Goal: Transaction & Acquisition: Download file/media

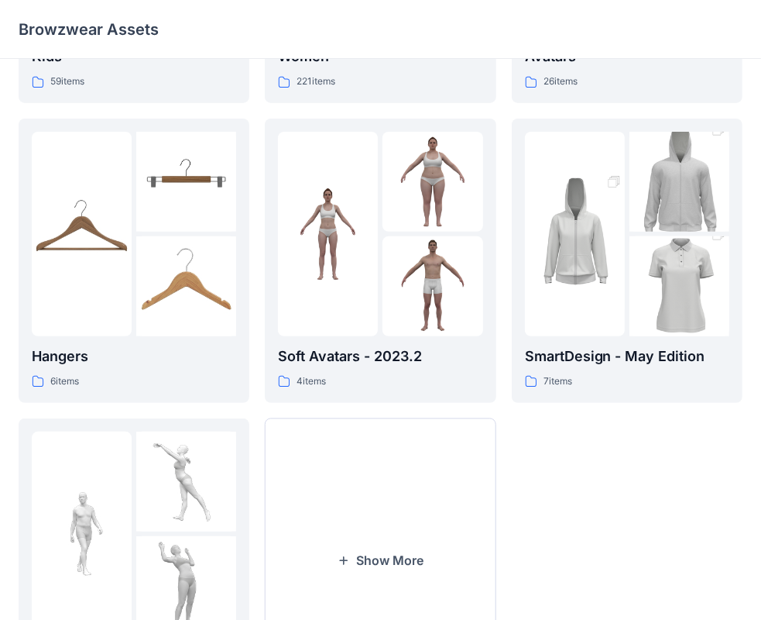
scroll to position [384, 0]
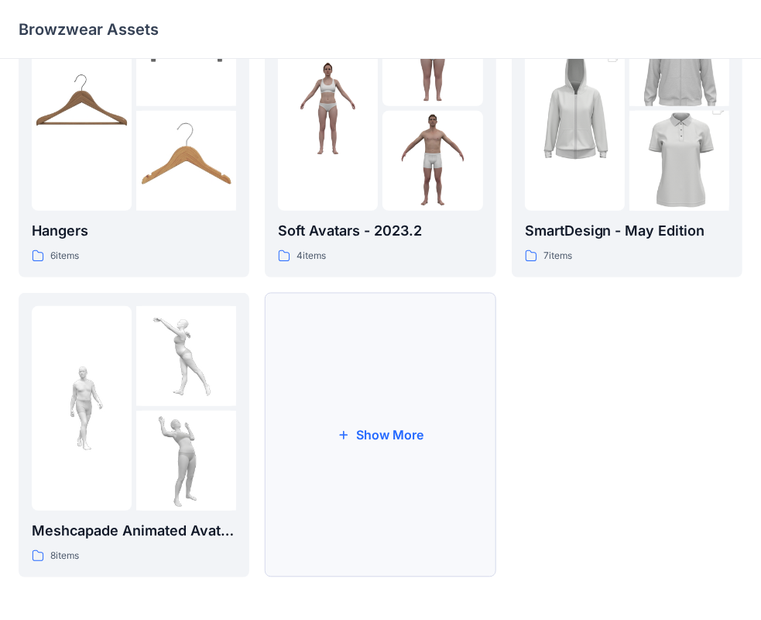
click at [292, 445] on button "Show More" at bounding box center [380, 435] width 231 height 284
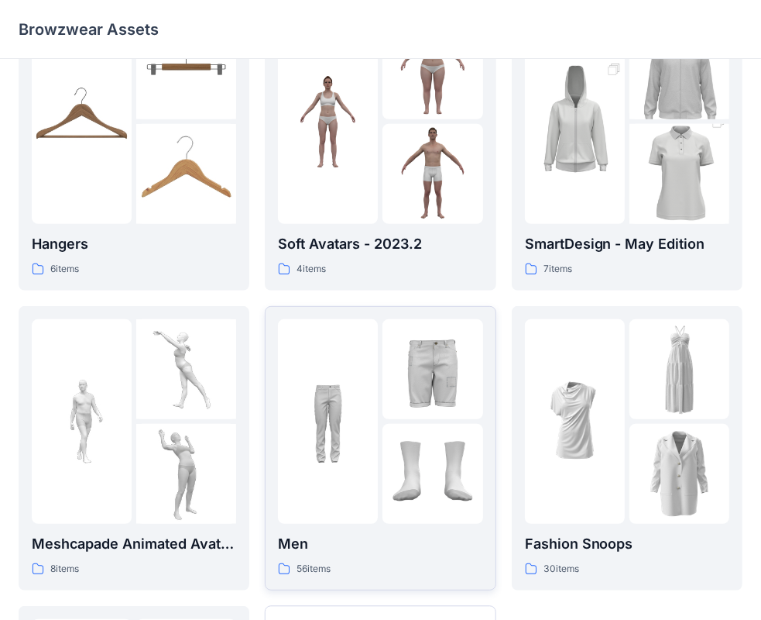
scroll to position [370, 0]
click at [382, 349] on div at bounding box center [380, 422] width 204 height 204
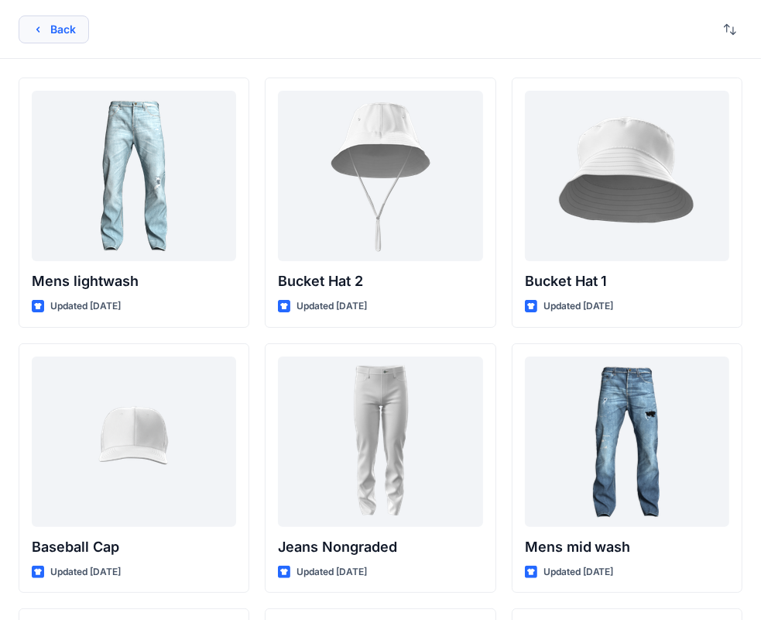
click at [67, 36] on button "Back" at bounding box center [54, 29] width 70 height 28
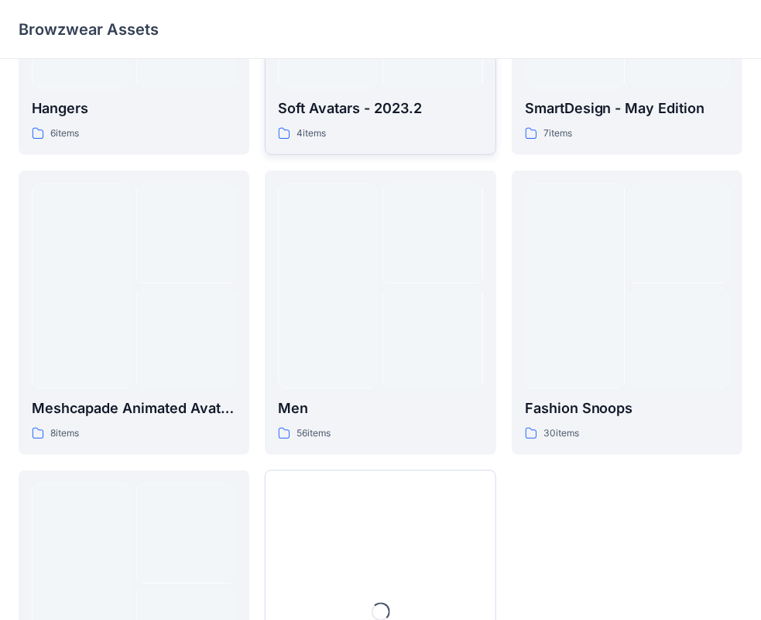
scroll to position [614, 0]
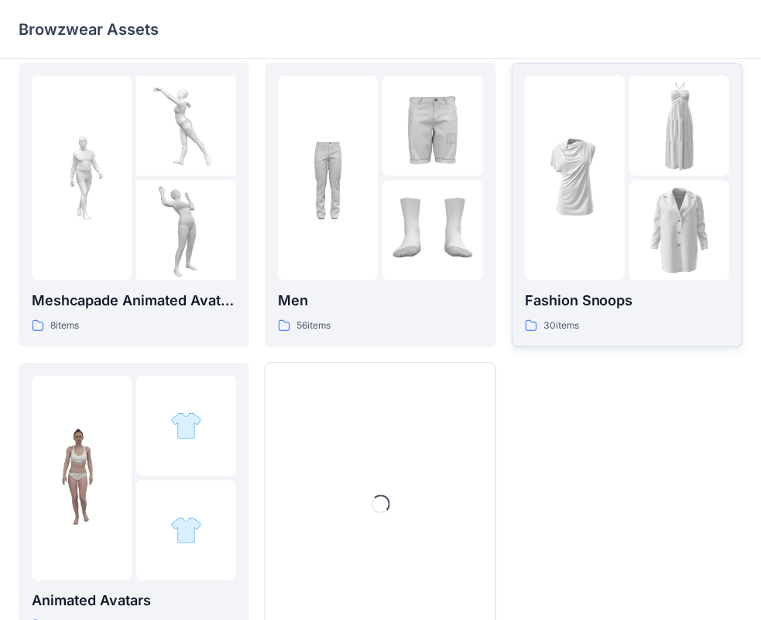
click at [637, 132] on img at bounding box center [680, 126] width 100 height 100
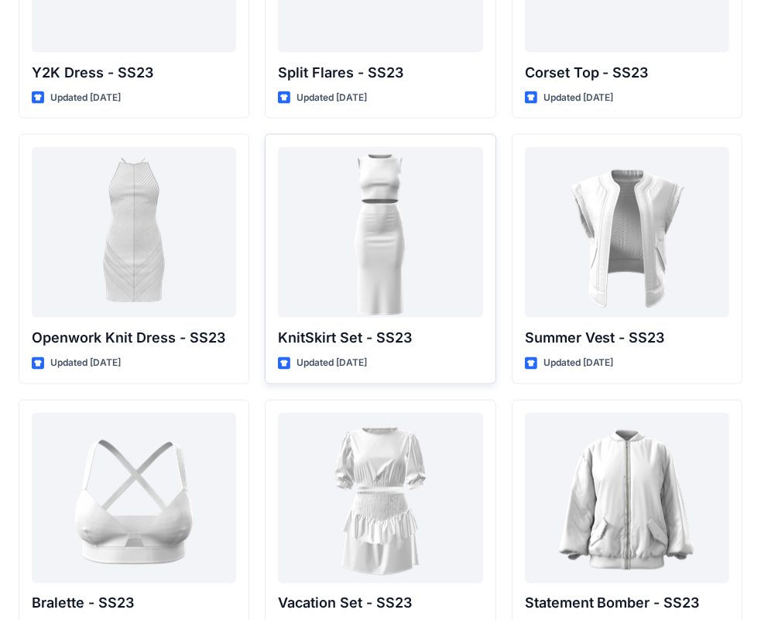
scroll to position [1509, 0]
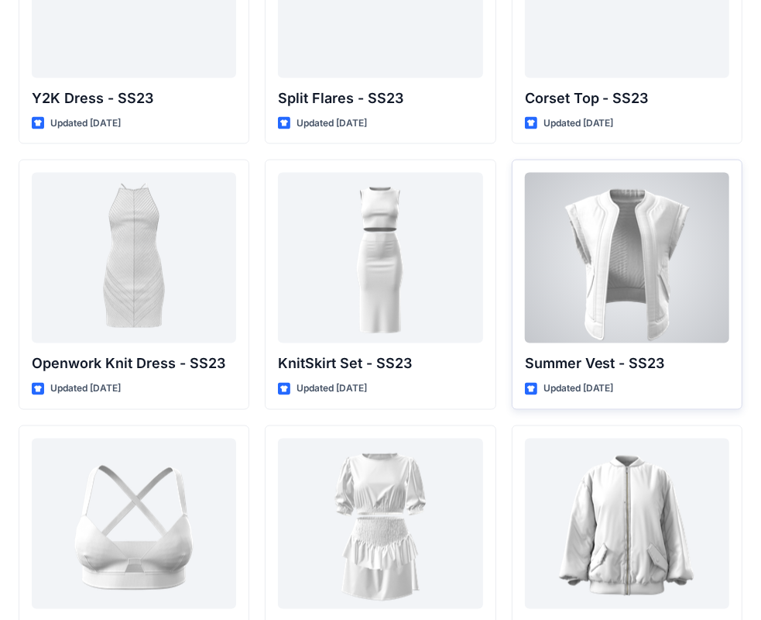
click at [591, 211] on div at bounding box center [627, 258] width 204 height 170
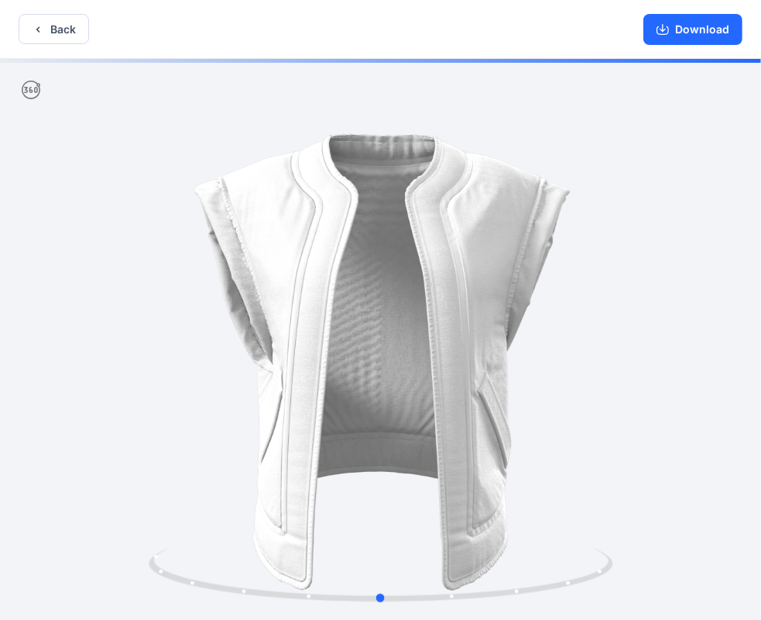
click at [613, 481] on div at bounding box center [380, 341] width 761 height 564
click at [132, 524] on div at bounding box center [380, 341] width 761 height 564
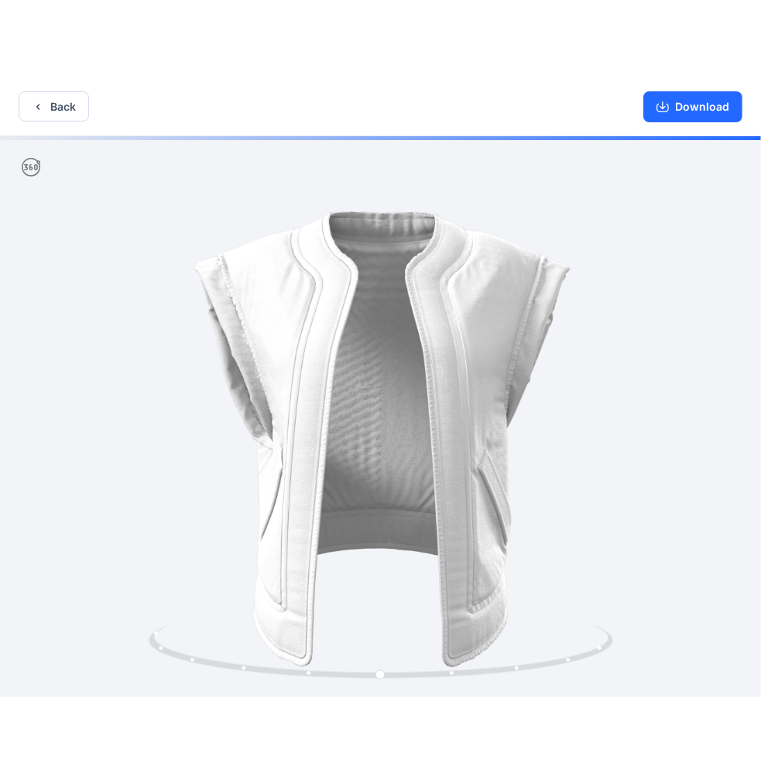
scroll to position [3, 0]
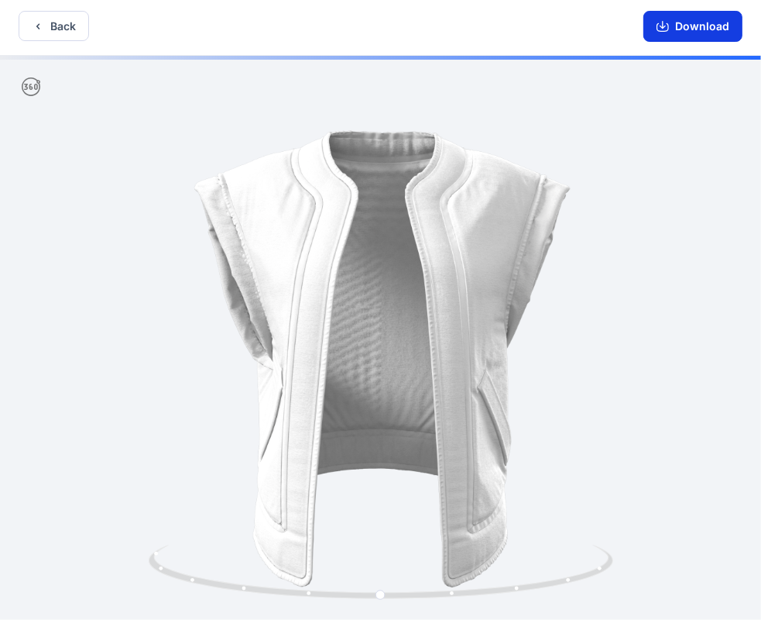
click at [692, 38] on button "Download" at bounding box center [693, 26] width 99 height 31
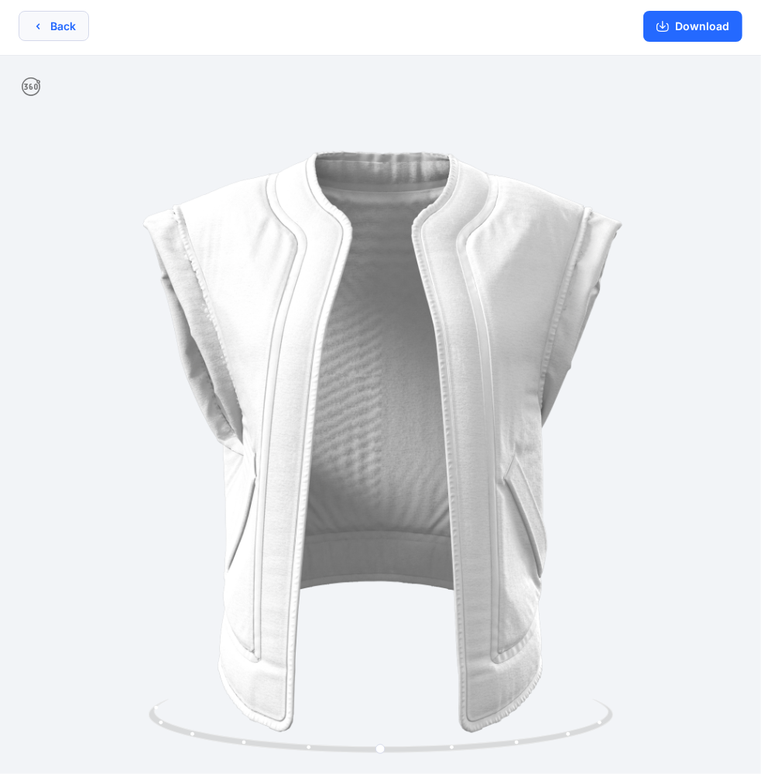
click at [72, 29] on button "Back" at bounding box center [54, 26] width 70 height 30
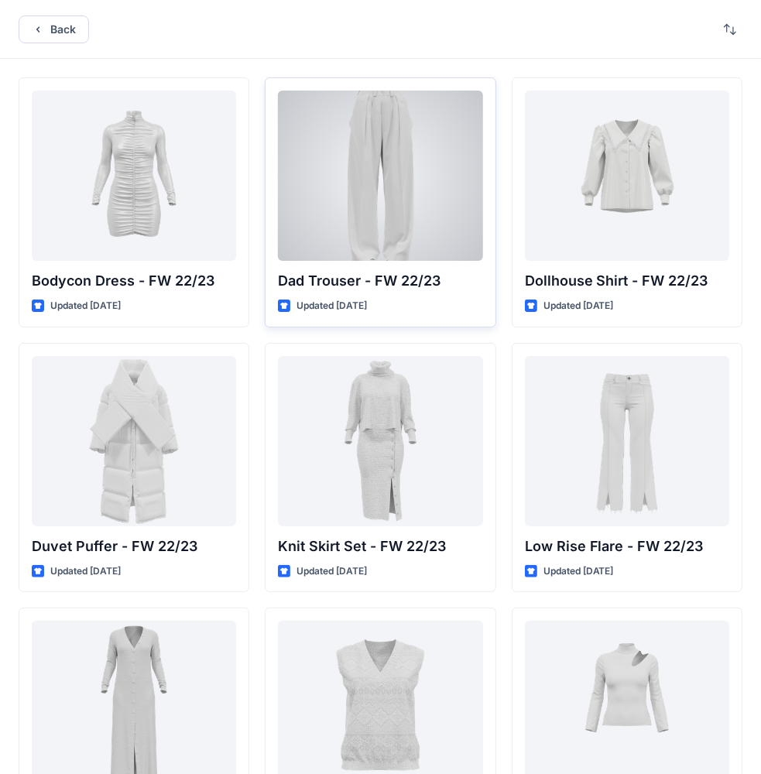
click at [407, 173] on div at bounding box center [380, 176] width 204 height 170
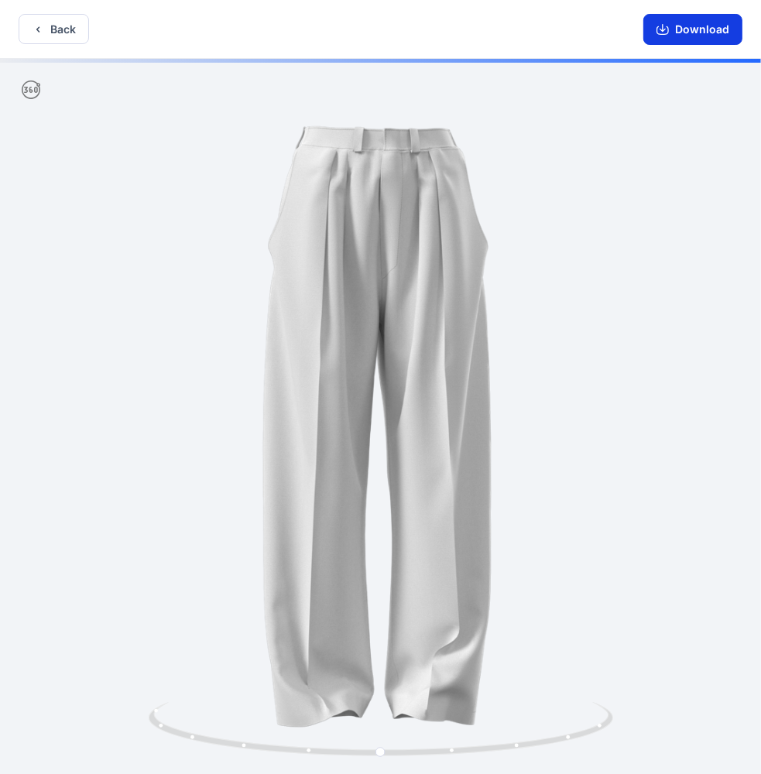
click at [708, 25] on button "Download" at bounding box center [693, 29] width 99 height 31
click at [725, 37] on button "Download" at bounding box center [693, 29] width 99 height 31
